Goal: Answer question/provide support: Share knowledge or assist other users

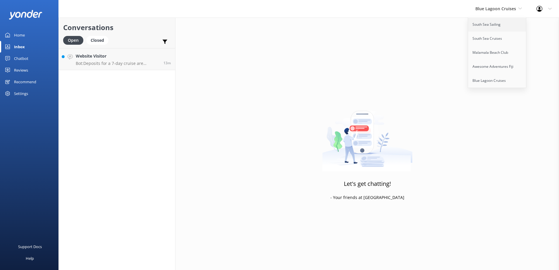
click at [488, 23] on link "South Sea Sailing" at bounding box center [497, 25] width 58 height 14
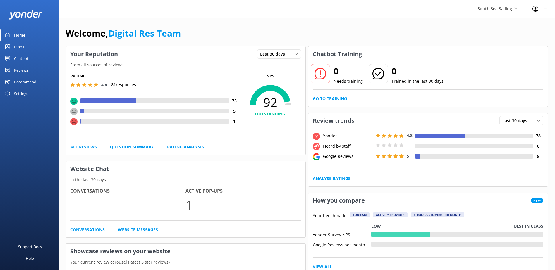
click at [24, 43] on div "Inbox" at bounding box center [19, 47] width 10 height 12
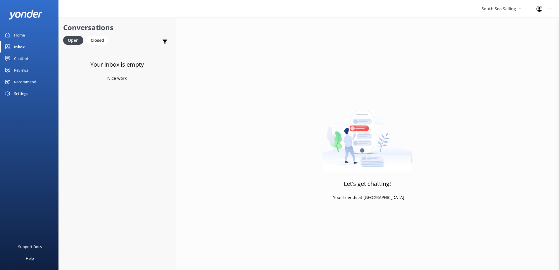
click at [119, 53] on div "Your inbox is empty Nice work" at bounding box center [117, 183] width 116 height 270
drag, startPoint x: 505, startPoint y: 8, endPoint x: 500, endPoint y: 7, distance: 4.8
click at [505, 6] on span "South Sea Sailing" at bounding box center [499, 9] width 35 height 6
click at [16, 43] on div "Inbox" at bounding box center [19, 47] width 11 height 12
click at [21, 47] on div "Inbox" at bounding box center [19, 47] width 11 height 12
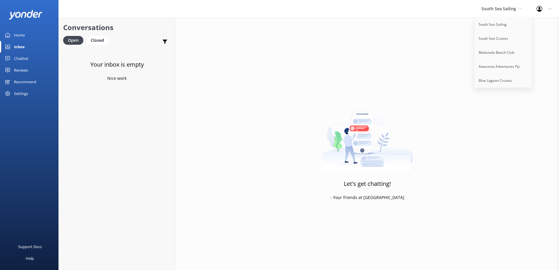
click at [23, 57] on div "Chatbot" at bounding box center [21, 59] width 14 height 12
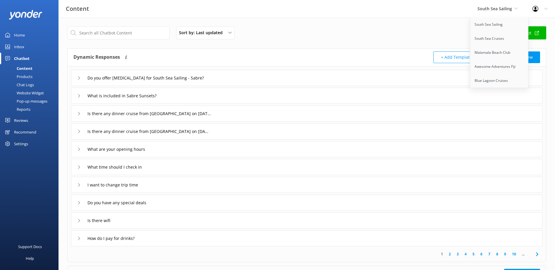
click at [29, 81] on div "Chat Logs" at bounding box center [19, 85] width 30 height 8
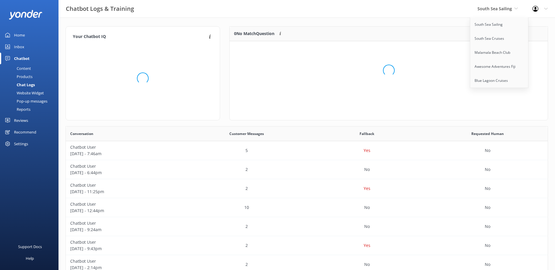
scroll to position [201, 477]
click at [331, 56] on div "1 No Match Question Customers sometimes ask questions that don't fully match an…" at bounding box center [388, 73] width 319 height 94
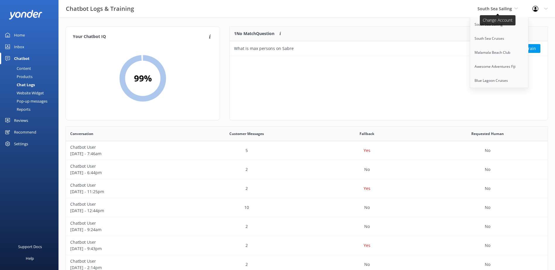
click at [510, 7] on span "South Sea Sailing" at bounding box center [494, 9] width 35 height 6
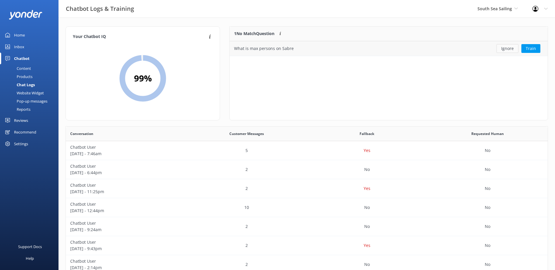
click at [510, 52] on button "Ignore" at bounding box center [507, 48] width 22 height 9
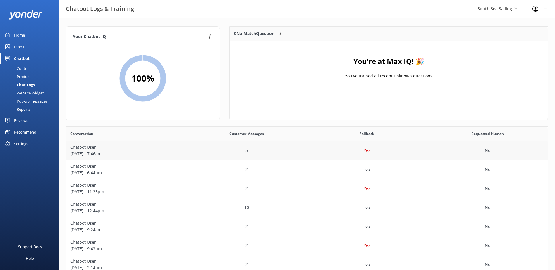
click at [92, 154] on p "August 27 - 7:46am" at bounding box center [126, 154] width 112 height 6
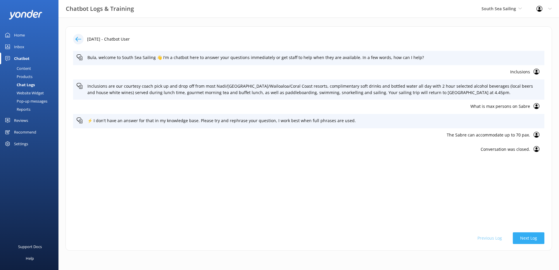
click at [529, 239] on button "Next Log" at bounding box center [529, 239] width 32 height 12
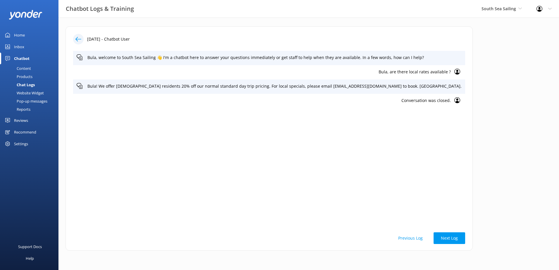
click at [80, 39] on icon at bounding box center [78, 39] width 6 height 6
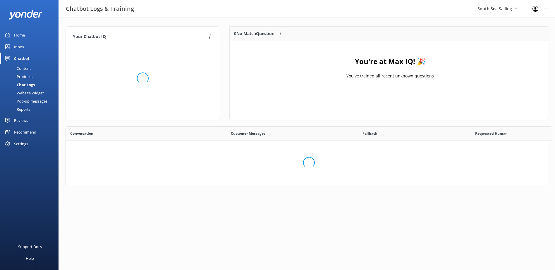
scroll to position [5, 5]
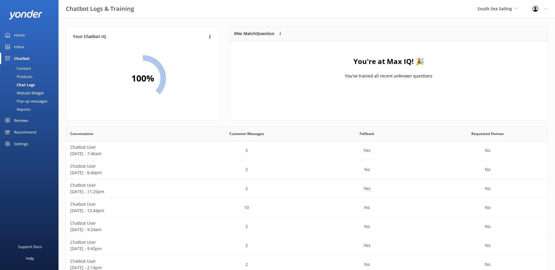
click at [29, 92] on div "Website Widget" at bounding box center [24, 93] width 40 height 8
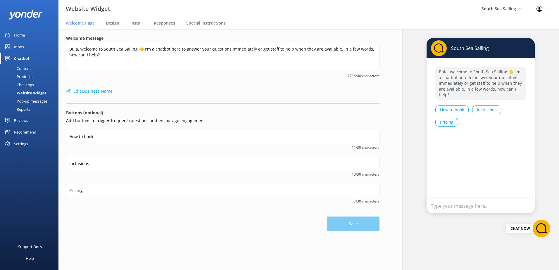
click at [28, 77] on div "Products" at bounding box center [18, 77] width 29 height 8
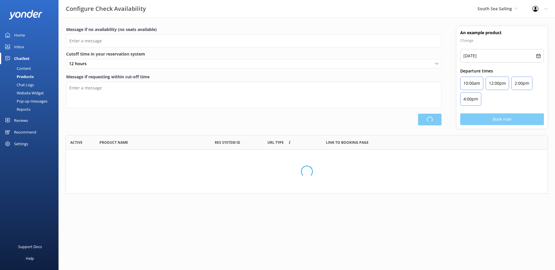
type input "There are no seats available, please check an alternative day"
type textarea "Our online booking system closes {hours} prior to departure. Please contact us …"
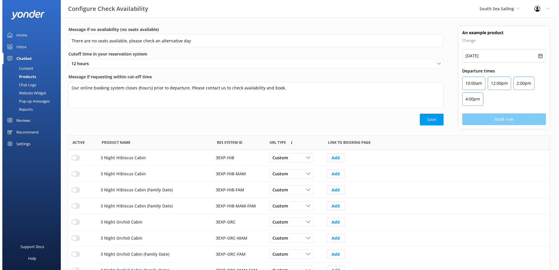
scroll to position [171, 477]
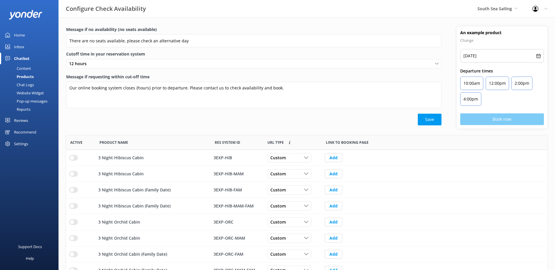
click at [28, 69] on div "Content" at bounding box center [17, 68] width 27 height 8
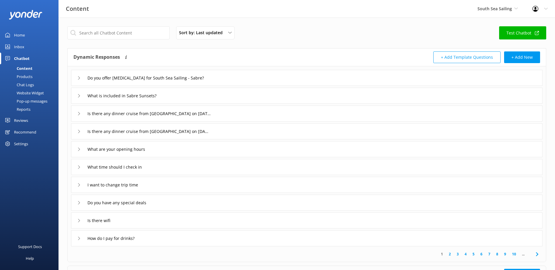
click at [26, 47] on link "Inbox" at bounding box center [29, 47] width 58 height 12
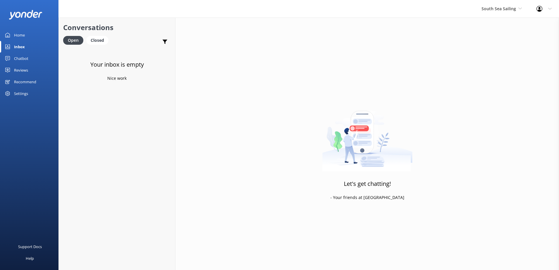
click at [509, 13] on div "South Sea Sailing South Sea Sailing South Sea Cruises Malamala Beach Club Aweso…" at bounding box center [501, 9] width 55 height 18
click at [507, 40] on link "South Sea Cruises" at bounding box center [503, 39] width 58 height 14
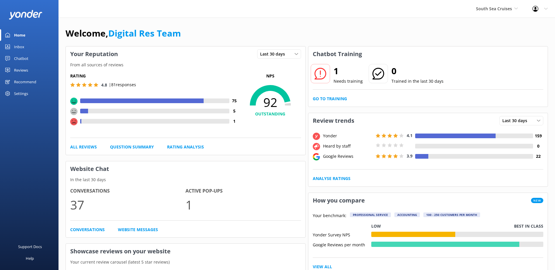
click at [30, 43] on link "Inbox" at bounding box center [29, 47] width 58 height 12
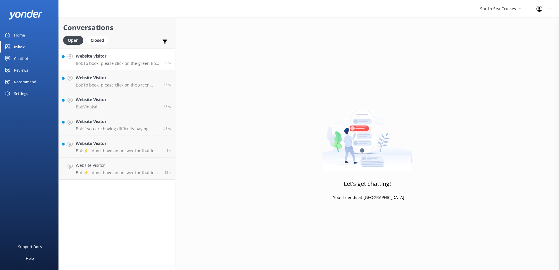
click at [116, 56] on h4 "Website Visitor" at bounding box center [118, 56] width 85 height 6
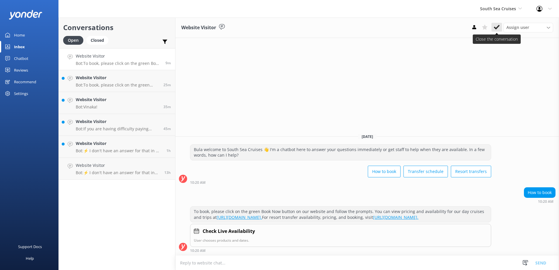
click at [499, 28] on icon at bounding box center [497, 27] width 6 height 6
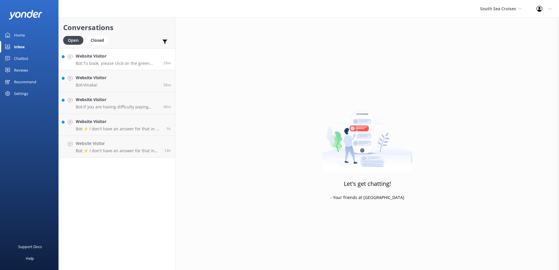
click at [133, 67] on link "Website Visitor Bot: To book, please click on the green Book Now button on our …" at bounding box center [117, 59] width 116 height 22
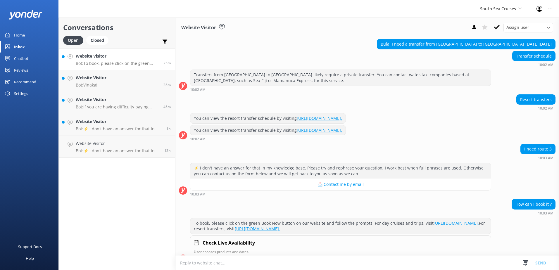
scroll to position [69, 0]
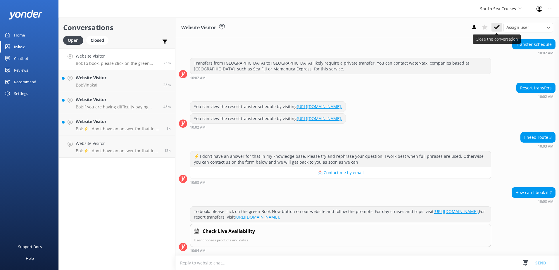
click at [499, 29] on icon at bounding box center [497, 27] width 6 height 6
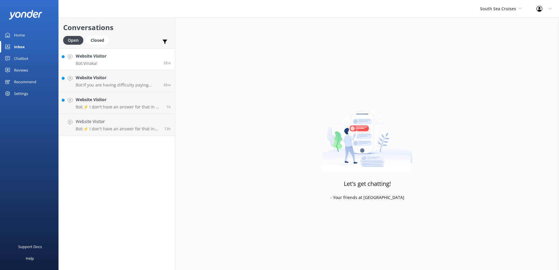
click at [142, 68] on link "Website Visitor Bot: Vinaka! 35m" at bounding box center [117, 59] width 116 height 22
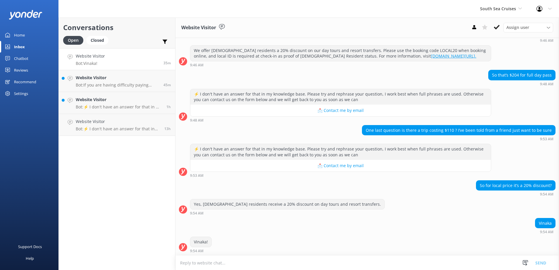
scroll to position [70, 0]
click at [493, 25] on button at bounding box center [497, 27] width 11 height 9
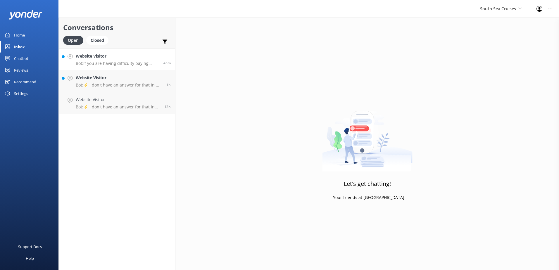
click at [128, 64] on p "Bot: If you are having difficulty paying while booking online or if payment fai…" at bounding box center [117, 63] width 83 height 5
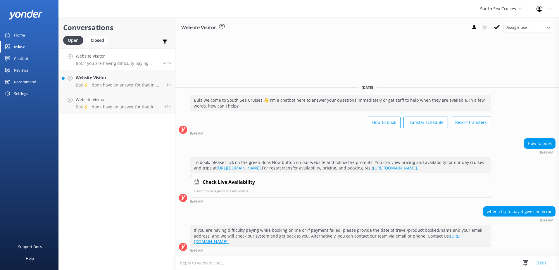
click at [273, 242] on link "https://www.southseacruisesfiji.com/contact-us/." at bounding box center [327, 238] width 267 height 11
drag, startPoint x: 0, startPoint y: 0, endPoint x: 495, endPoint y: 30, distance: 495.5
click at [495, 30] on button at bounding box center [497, 27] width 11 height 9
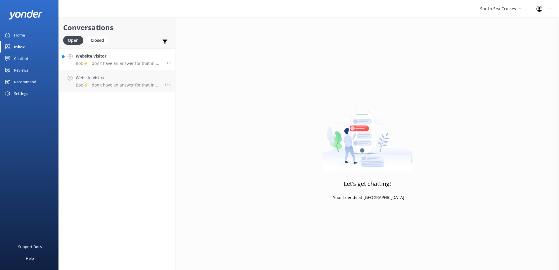
click at [105, 62] on p "Bot: ⚡ I don't have an answer for that in my knowledge base. Please try and rep…" at bounding box center [119, 63] width 86 height 5
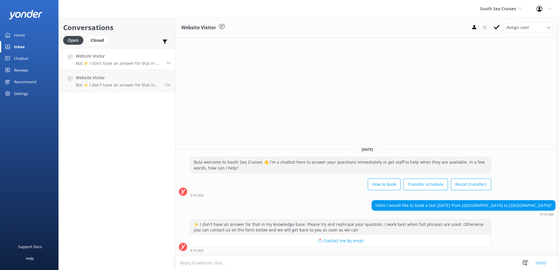
click at [319, 262] on textarea at bounding box center [367, 263] width 384 height 14
type textarea "There are taxis available at the airport. as we do not offer coach transfers fr…"
click at [548, 259] on button "Send" at bounding box center [541, 263] width 22 height 15
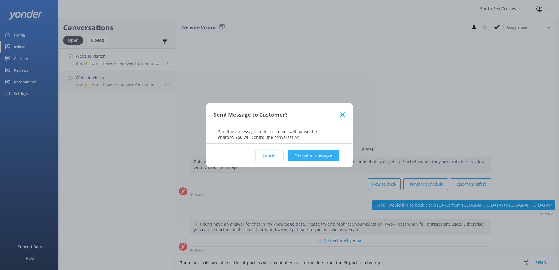
click at [301, 151] on button "Yes, send message" at bounding box center [314, 156] width 52 height 12
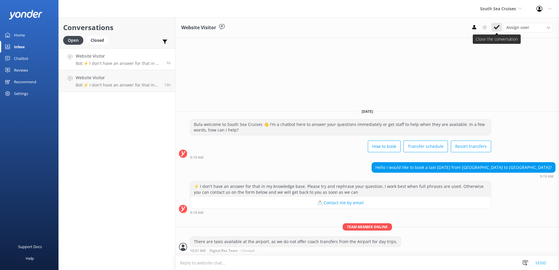
click at [498, 28] on use at bounding box center [497, 27] width 6 height 5
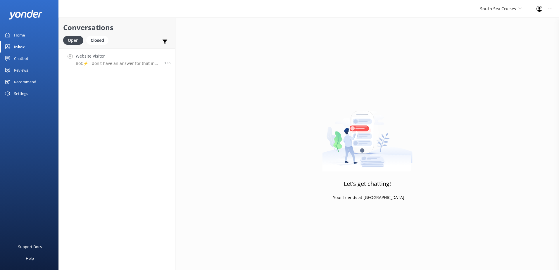
click at [130, 62] on p "Bot: ⚡ I don't have an answer for that in my knowledge base. Please try and rep…" at bounding box center [118, 63] width 84 height 5
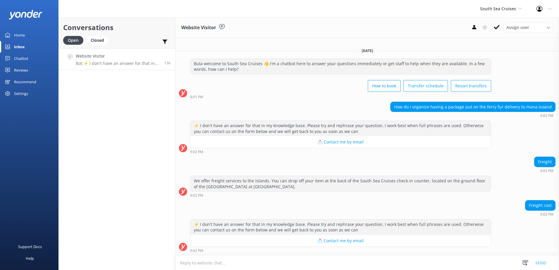
click at [314, 262] on textarea at bounding box center [367, 263] width 384 height 14
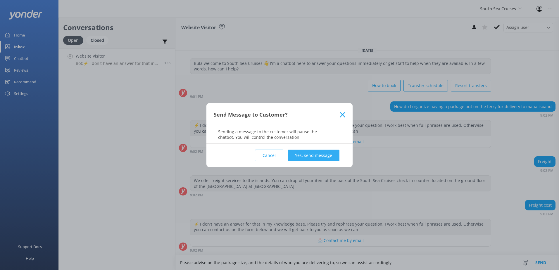
type textarea "Please advise on the package size, and the details of who you are delivering to…"
click at [325, 150] on button "Yes, send message" at bounding box center [314, 156] width 52 height 12
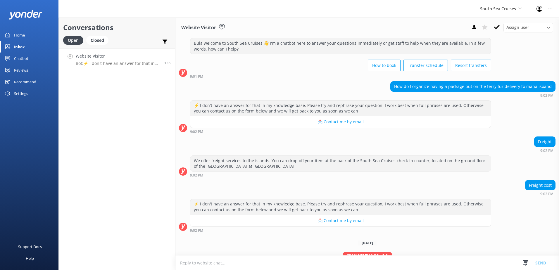
scroll to position [44, 0]
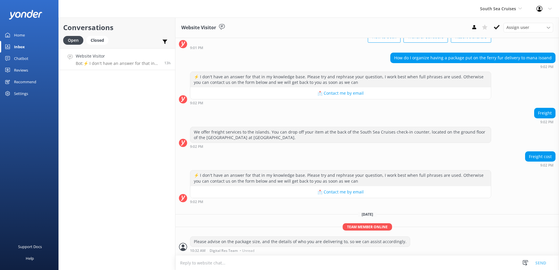
click at [511, 14] on div "South Sea Cruises South Sea Sailing South Sea Cruises Malamala Beach Club Aweso…" at bounding box center [501, 9] width 56 height 18
click at [420, 70] on div "How do I organize having a package put on the ferry fur delivery to mana isoand…" at bounding box center [367, 62] width 384 height 19
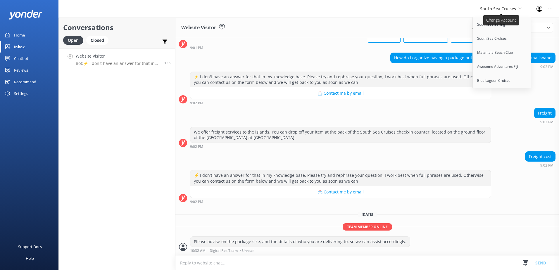
click at [505, 11] on span "South Sea Cruises" at bounding box center [498, 9] width 36 height 6
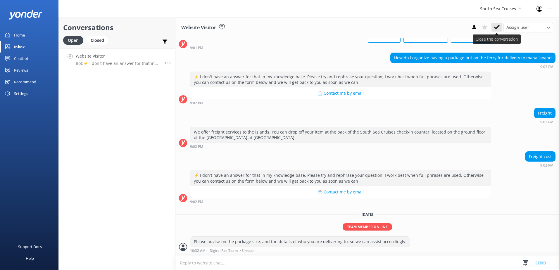
click at [498, 28] on icon at bounding box center [497, 27] width 6 height 6
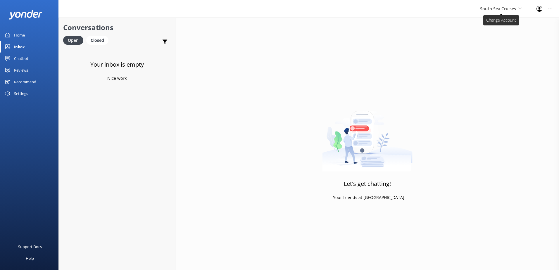
click at [513, 10] on span "South Sea Cruises" at bounding box center [498, 9] width 36 height 6
drag, startPoint x: 513, startPoint y: 10, endPoint x: 503, endPoint y: 56, distance: 47.6
click at [503, 56] on link "Malamala Beach Club" at bounding box center [502, 53] width 58 height 14
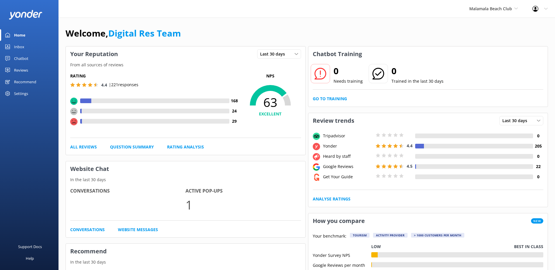
click at [35, 45] on link "Inbox" at bounding box center [29, 47] width 58 height 12
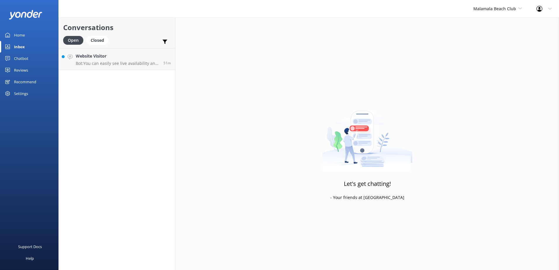
click at [142, 46] on div "Open Closed Important Assigned to me Unassigned" at bounding box center [117, 43] width 108 height 14
click at [149, 72] on div "Conversations Open Closed Important Assigned to me Unassigned Website Visitor B…" at bounding box center [116, 144] width 117 height 253
click at [116, 65] on p "Bot: You can easily see live availability and book online at https://secure.mal…" at bounding box center [117, 63] width 83 height 5
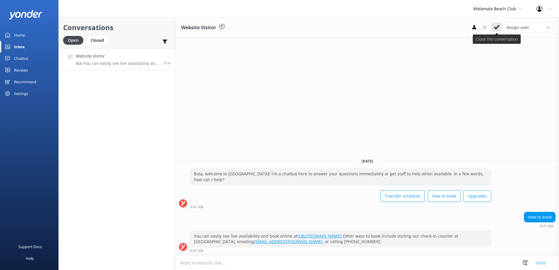
click at [496, 28] on use at bounding box center [497, 27] width 6 height 5
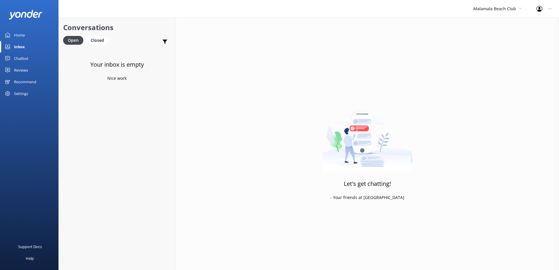
click at [497, 14] on div "Malamala Beach Club South Sea Sailing South Sea Cruises Malamala Beach Club Awe…" at bounding box center [497, 9] width 63 height 18
click at [493, 66] on link "Awesome Adventures Fiji" at bounding box center [495, 67] width 58 height 14
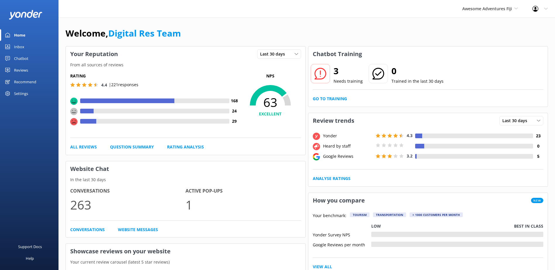
click at [30, 47] on link "Inbox" at bounding box center [29, 47] width 58 height 12
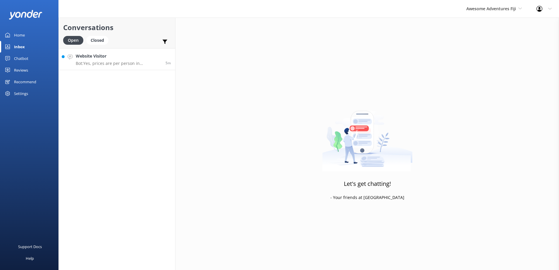
click at [135, 58] on h4 "Website Visitor" at bounding box center [118, 56] width 85 height 6
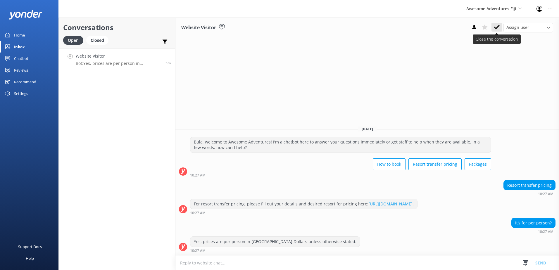
click at [502, 27] on button at bounding box center [497, 27] width 11 height 9
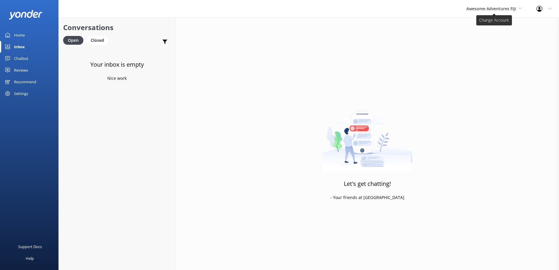
click at [502, 7] on span "Awesome Adventures Fiji" at bounding box center [491, 9] width 50 height 6
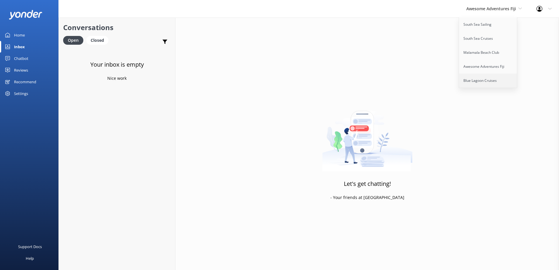
click at [482, 74] on link "Blue Lagoon Cruises" at bounding box center [488, 81] width 58 height 14
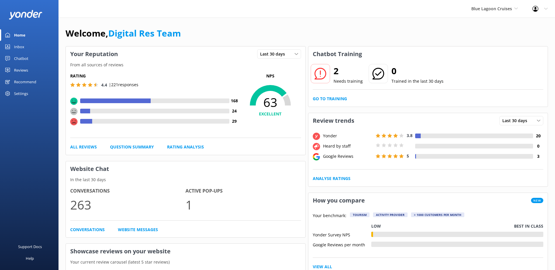
click at [28, 48] on link "Inbox" at bounding box center [29, 47] width 58 height 12
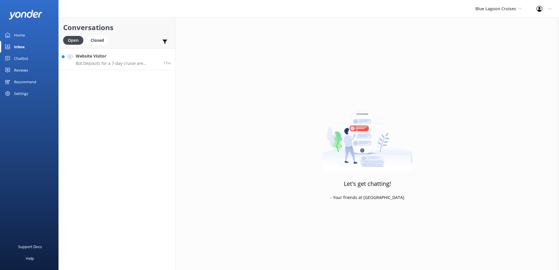
click at [111, 60] on div "Website Visitor Bot: Deposits for a 7-day cruise are normally 10% (non-refundab…" at bounding box center [117, 59] width 83 height 13
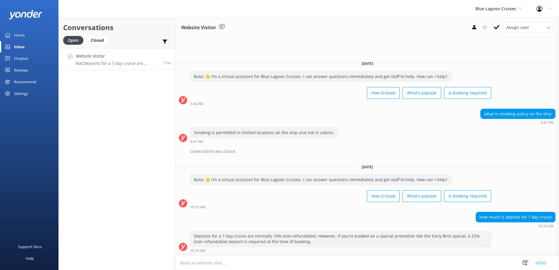
click at [498, 25] on button at bounding box center [497, 27] width 11 height 9
